Goal: Task Accomplishment & Management: Manage account settings

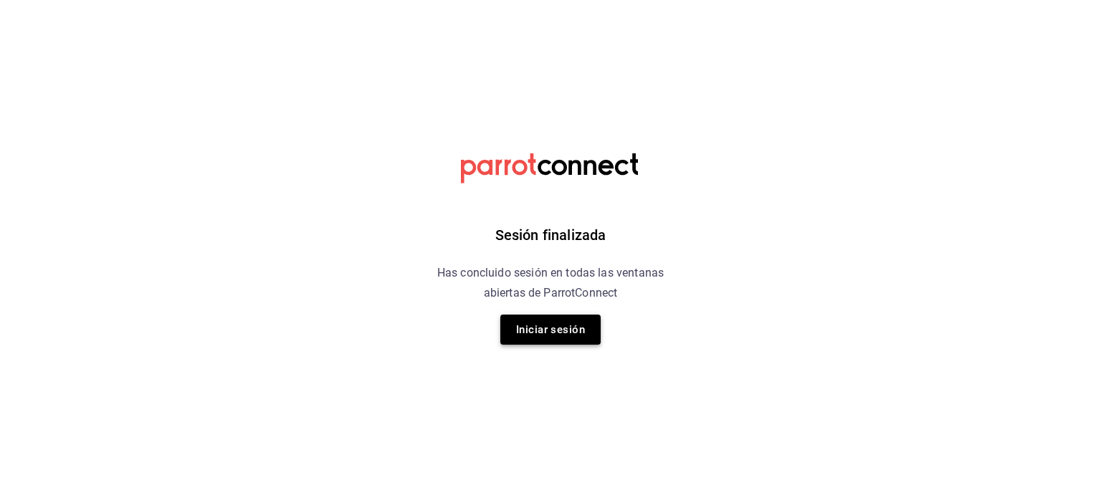
click at [566, 325] on button "Iniciar sesión" at bounding box center [550, 330] width 100 height 30
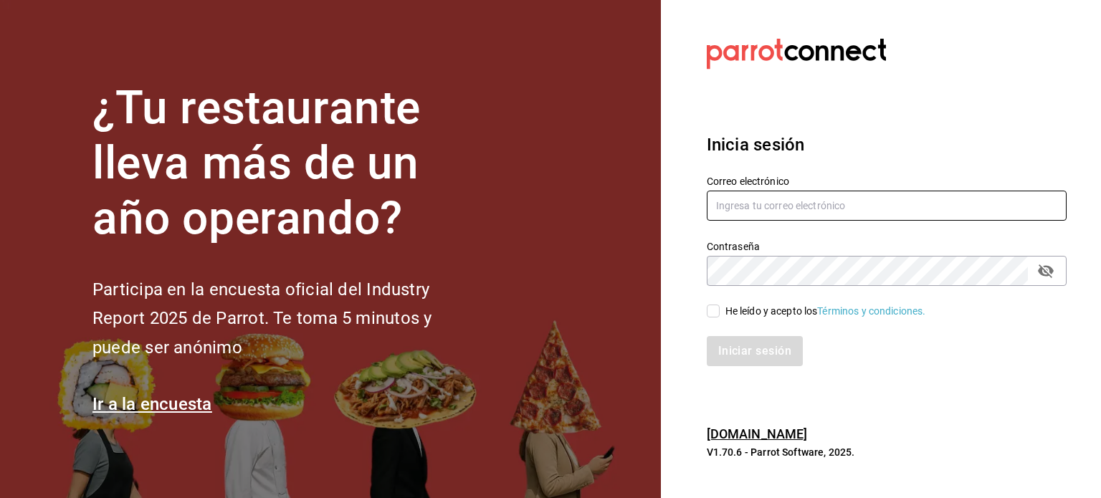
type input "josepoyastro09@gmail.com"
click at [719, 309] on input "He leído y acepto los Términos y condiciones." at bounding box center [713, 311] width 13 height 13
checkbox input "true"
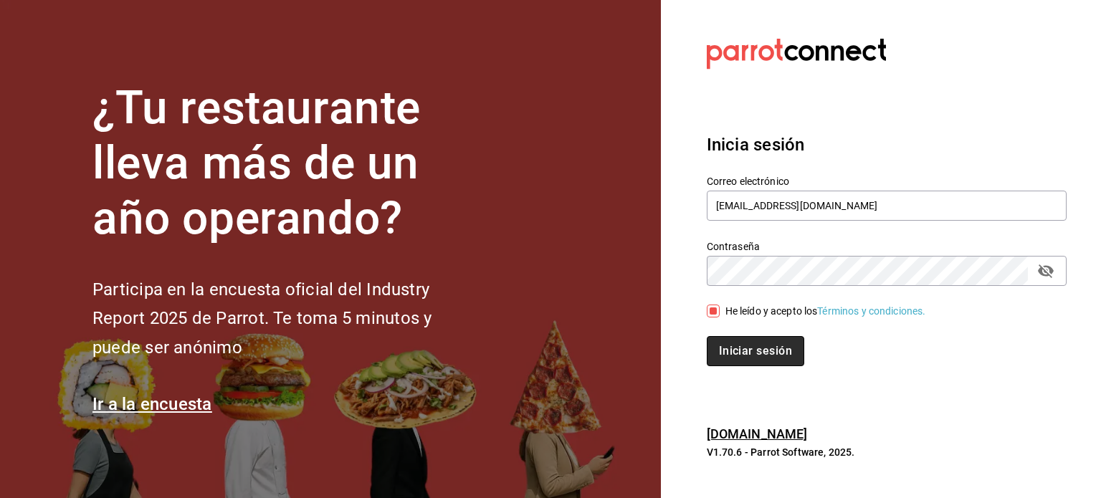
click at [757, 350] on button "Iniciar sesión" at bounding box center [756, 351] width 98 height 30
